Goal: Transaction & Acquisition: Download file/media

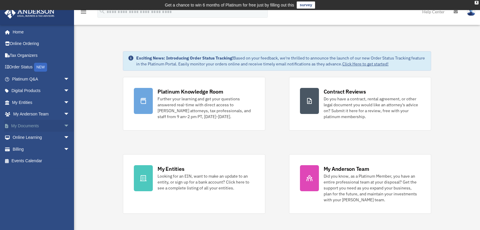
click at [20, 123] on link "My Documents arrow_drop_down" at bounding box center [41, 126] width 74 height 12
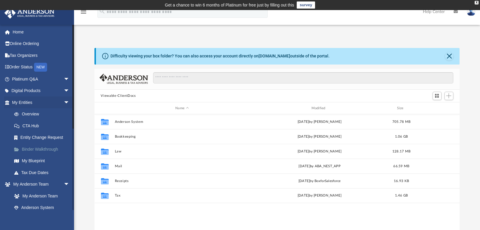
scroll to position [5, 5]
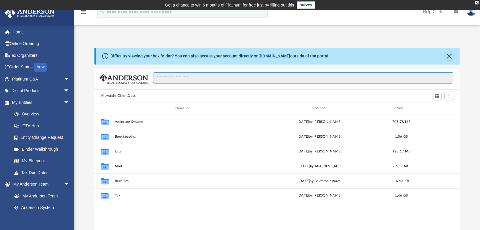
click at [194, 80] on input "Search files and folders" at bounding box center [303, 77] width 300 height 11
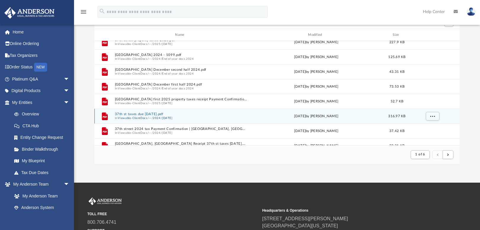
scroll to position [0, 0]
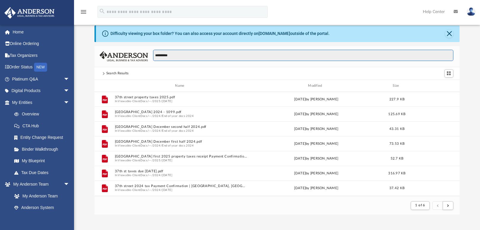
drag, startPoint x: 179, startPoint y: 59, endPoint x: 137, endPoint y: 57, distance: 42.4
click at [137, 57] on div "**********" at bounding box center [278, 56] width 366 height 21
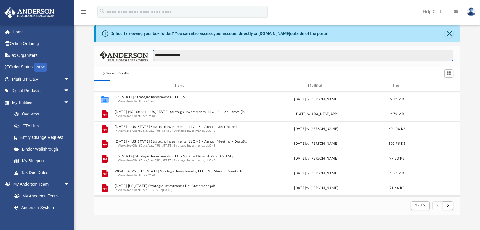
type input "**********"
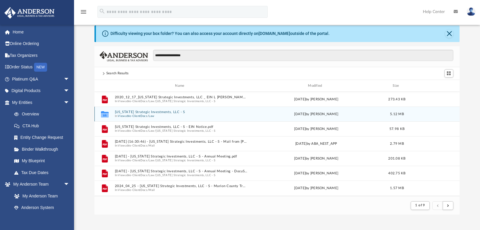
click at [140, 113] on button "Indiana Strategic Investments, LLC - S" at bounding box center [181, 113] width 133 height 4
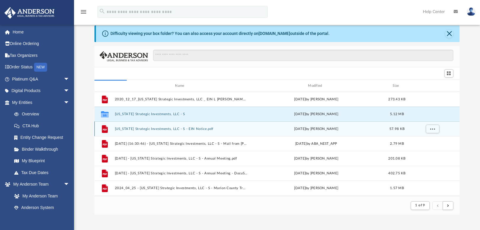
click at [146, 129] on button "Indiana Strategic Investments, LLC - S - EIN Notice.pdf" at bounding box center [181, 129] width 133 height 4
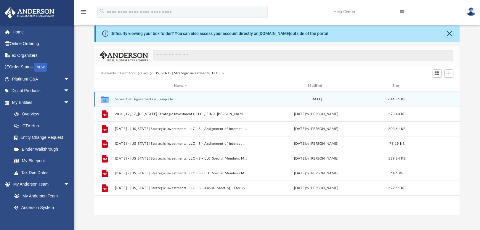
scroll to position [130, 361]
click at [150, 101] on button "Series Cell Agreements & Template" at bounding box center [181, 99] width 133 height 4
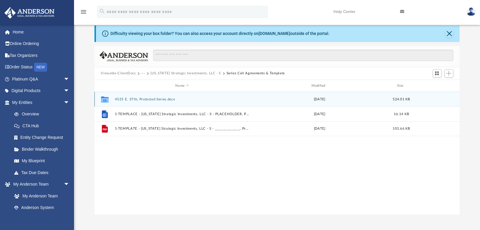
scroll to position [26, 0]
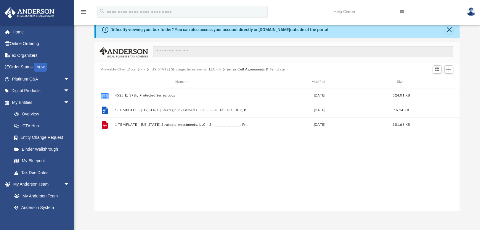
click at [184, 70] on button "Indiana Strategic Investments, LLC - S" at bounding box center [186, 69] width 71 height 5
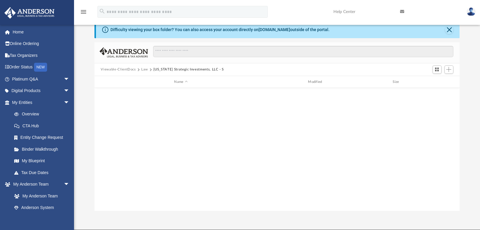
scroll to position [0, 0]
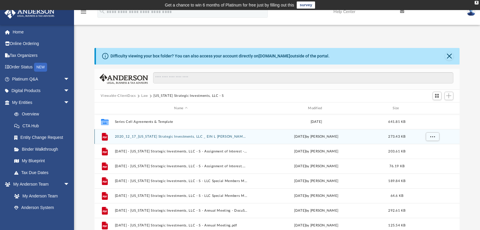
click at [172, 137] on button "2020_12_17_Indiana Strategic Investments, LLC _ EIN L etter.pdf" at bounding box center [181, 137] width 133 height 4
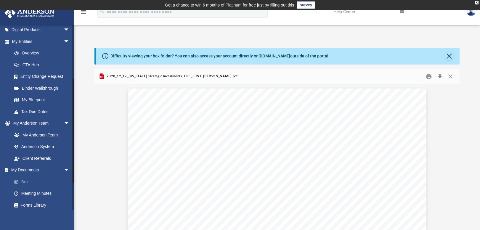
scroll to position [94, 0]
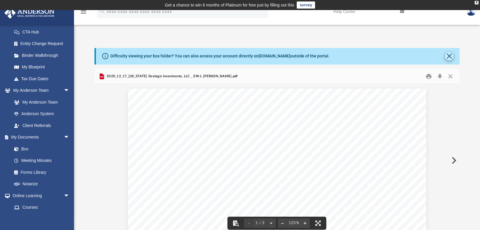
click at [452, 56] on button "Close" at bounding box center [449, 56] width 8 height 8
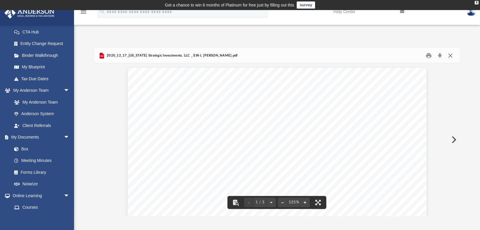
click at [452, 57] on button "Close" at bounding box center [450, 55] width 11 height 9
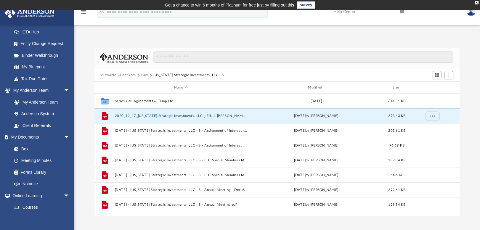
click at [114, 76] on button "Viewable-ClientDocs" at bounding box center [118, 75] width 35 height 5
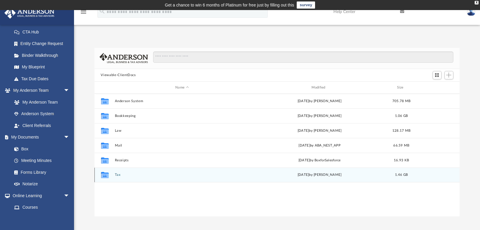
click at [118, 175] on button "Tax" at bounding box center [182, 175] width 135 height 4
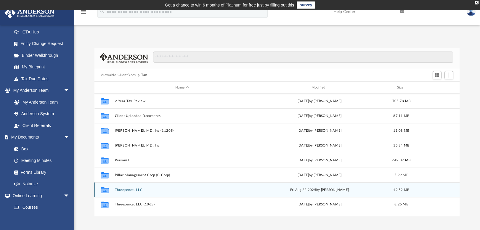
click at [130, 191] on button "Threepence, LLC" at bounding box center [182, 190] width 135 height 4
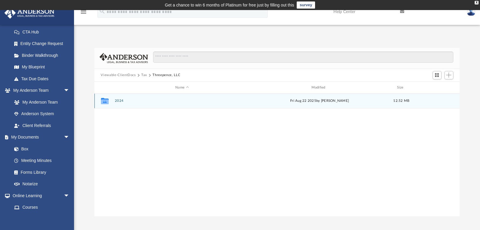
click at [120, 101] on button "2024" at bounding box center [182, 101] width 135 height 4
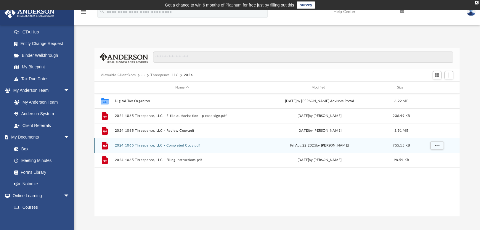
click at [165, 145] on button "2024 1065 Threepence, LLC - Completed Copy.pdf" at bounding box center [182, 146] width 135 height 4
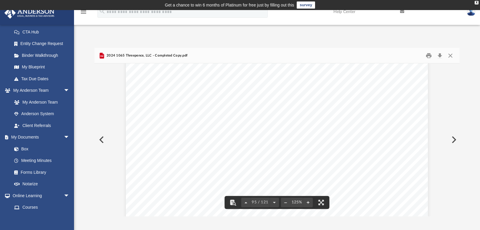
scroll to position [35030, 0]
click at [441, 56] on button "Download" at bounding box center [440, 55] width 11 height 9
click at [450, 56] on button "Close" at bounding box center [450, 55] width 11 height 9
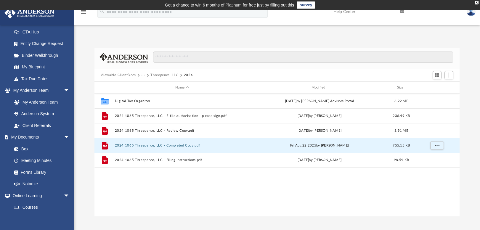
click at [119, 75] on button "Viewable-ClientDocs" at bounding box center [118, 75] width 35 height 5
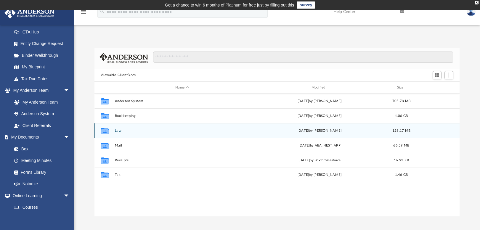
click at [118, 132] on button "Law" at bounding box center [182, 131] width 135 height 4
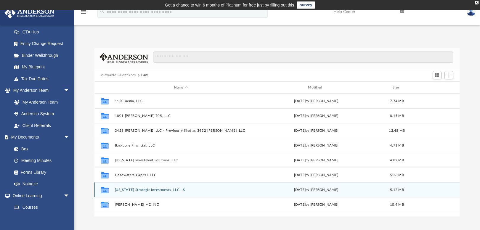
click at [135, 192] on div "Collaborated Folder Indiana Strategic Investments, LLC - S Sun Mar 30 2025 by H…" at bounding box center [278, 190] width 366 height 15
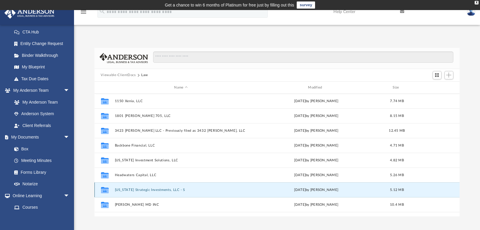
click at [135, 191] on button "Indiana Strategic Investments, LLC - S" at bounding box center [181, 190] width 133 height 4
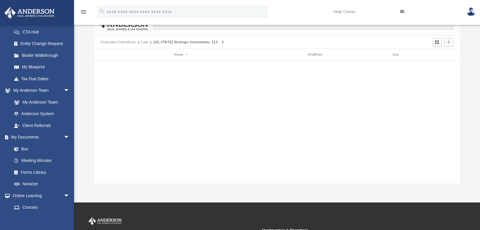
scroll to position [0, 0]
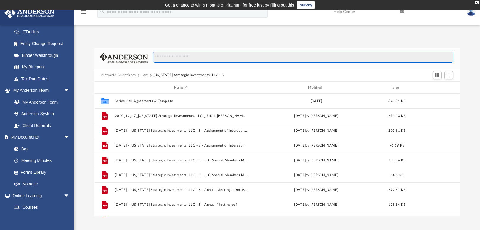
click at [174, 58] on input "Search files and folders" at bounding box center [303, 57] width 300 height 11
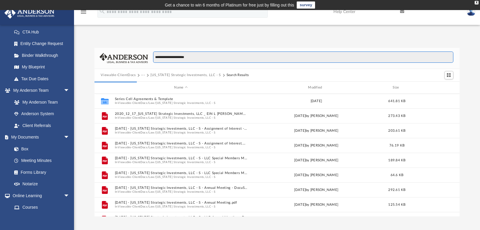
type input "**********"
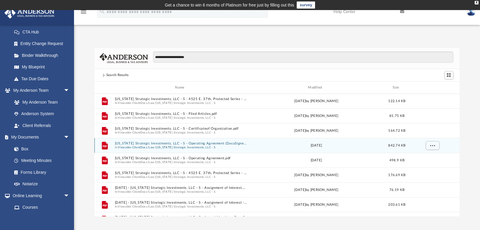
click at [175, 146] on button "Indiana Strategic Investments, LLC - S" at bounding box center [186, 148] width 60 height 4
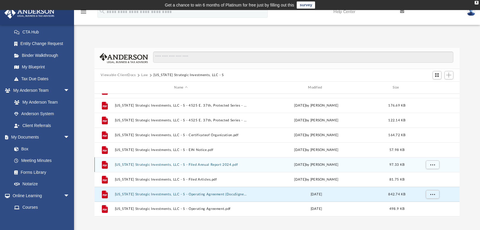
scroll to position [99, 0]
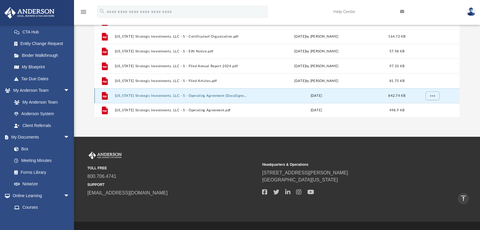
click at [186, 96] on button "Indiana Strategic Investments, LLC - S - Operating Agreement (DocuSigned).pdf" at bounding box center [181, 96] width 133 height 4
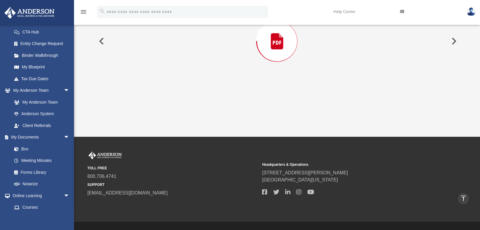
scroll to position [48, 0]
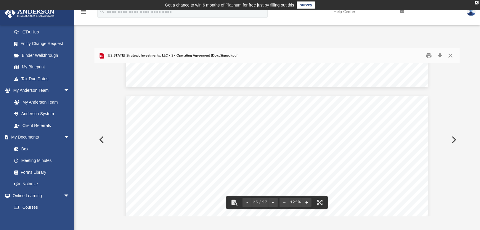
scroll to position [9548, 0]
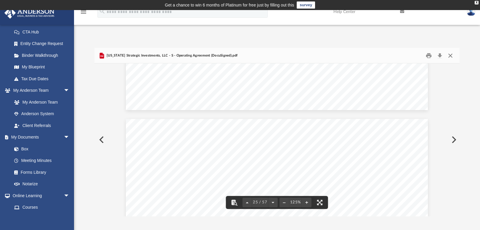
click at [451, 55] on button "Close" at bounding box center [450, 55] width 11 height 9
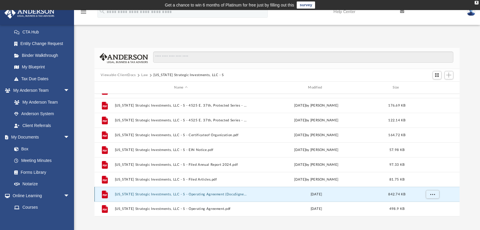
click at [270, 195] on div "Thu Nov 18 2021" at bounding box center [316, 194] width 133 height 5
click at [433, 195] on span "More options" at bounding box center [432, 194] width 5 height 3
click at [426, 182] on li "Download" at bounding box center [427, 182] width 17 height 6
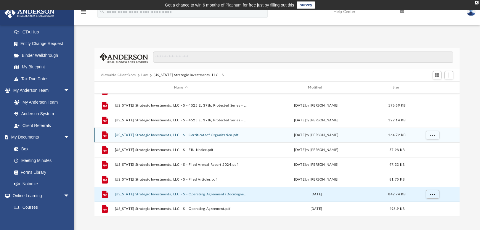
click at [208, 136] on button "Indiana Strategic Investments, LLC - S - Certificateof Organization.pdf" at bounding box center [181, 135] width 133 height 4
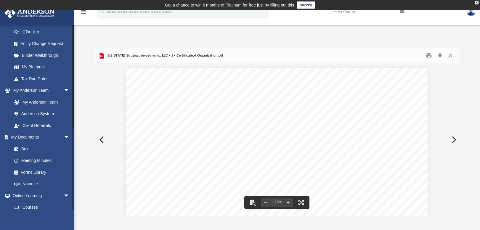
scroll to position [0, 0]
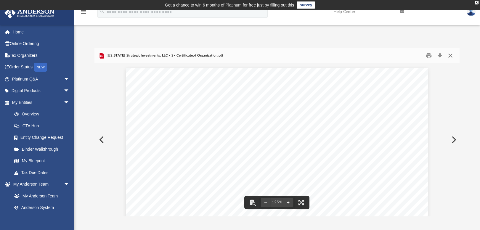
click at [450, 55] on button "Close" at bounding box center [450, 55] width 11 height 9
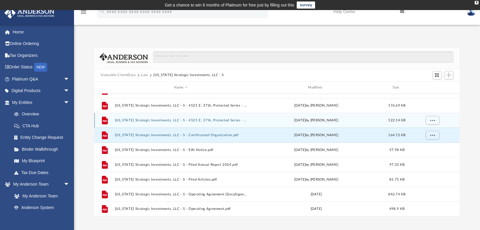
click at [205, 121] on button "Indiana Strategic Investments, LLC - S - 4525 E. 37th, Protected Series - Filed…" at bounding box center [181, 121] width 133 height 4
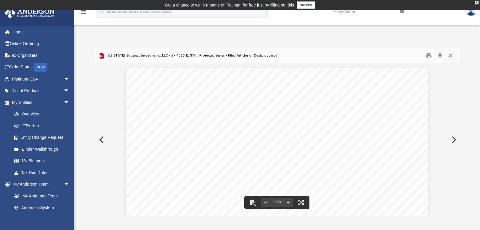
click at [449, 57] on button "Close" at bounding box center [450, 55] width 11 height 9
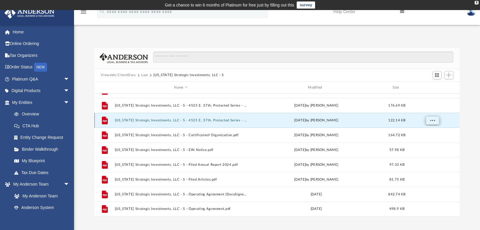
click at [437, 120] on button "More options" at bounding box center [433, 120] width 14 height 9
click at [428, 143] on li "Download" at bounding box center [427, 142] width 17 height 6
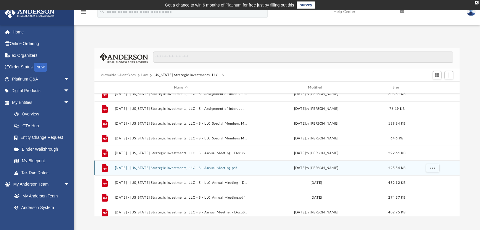
scroll to position [33, 0]
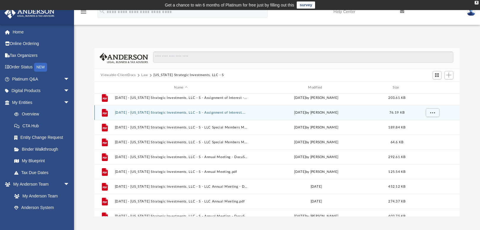
click at [177, 112] on button "2021.06.10 - Indiana Strategic Investments, LLC - S - Assignment of Interest.pdf" at bounding box center [181, 113] width 133 height 4
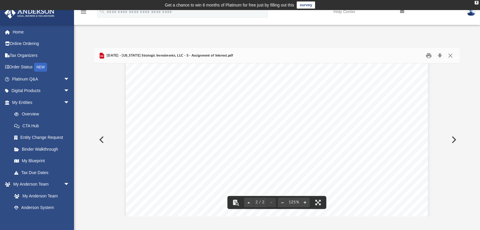
scroll to position [446, 0]
click at [431, 57] on button "Print" at bounding box center [429, 55] width 12 height 9
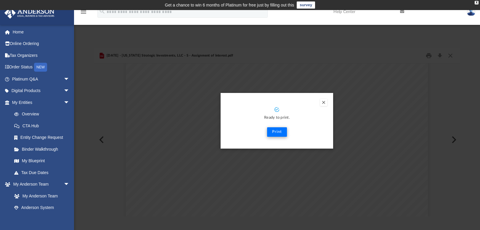
click at [279, 132] on button "Print" at bounding box center [277, 131] width 20 height 9
